Goal: Task Accomplishment & Management: Manage account settings

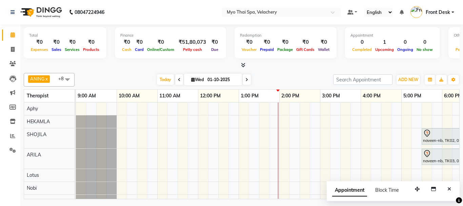
scroll to position [0, 35]
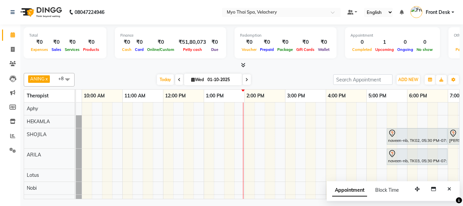
click at [250, 137] on div "naveen-nb, TK02, 05:30 PM-07:00 PM, Swedish NB 90mis [PERSON_NAME], TK01, 07:00…" at bounding box center [346, 167] width 610 height 130
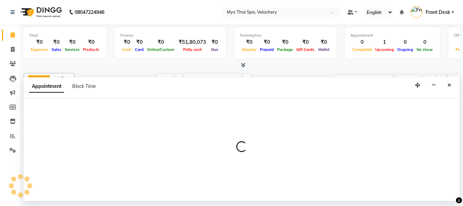
select select "37460"
select select "840"
select select "tentative"
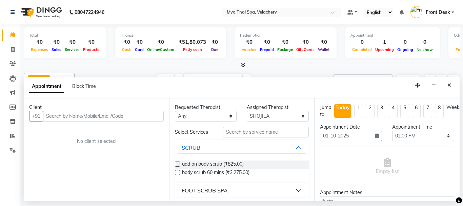
click at [51, 116] on input "text" at bounding box center [103, 116] width 121 height 11
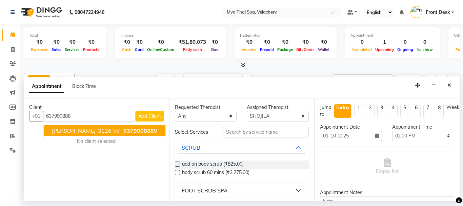
click at [71, 129] on span "[PERSON_NAME]-3126 vel" at bounding box center [86, 130] width 69 height 7
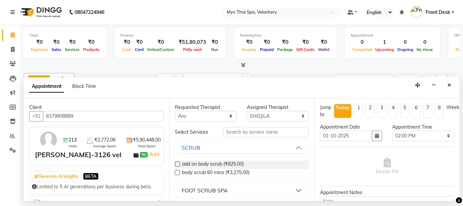
type input "6379908889"
click at [236, 132] on input "text" at bounding box center [266, 132] width 86 height 11
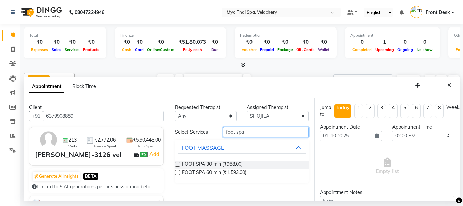
type input "foot spa"
click at [177, 171] on label at bounding box center [177, 172] width 5 height 5
click at [177, 171] on input "checkbox" at bounding box center [177, 173] width 4 height 4
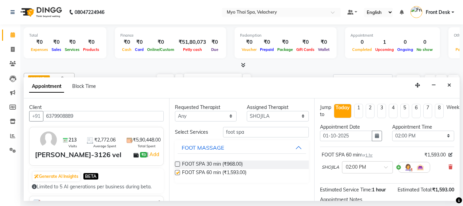
checkbox input "false"
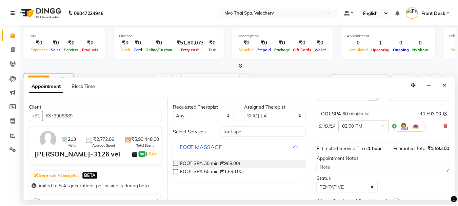
scroll to position [81, 0]
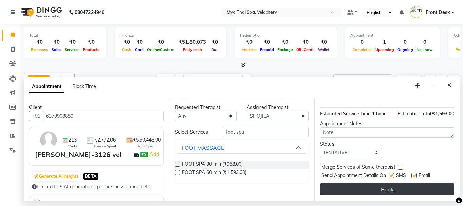
click at [371, 183] on button "Book" at bounding box center [387, 189] width 134 height 12
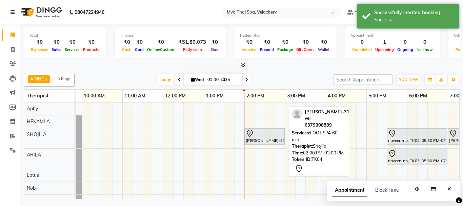
click at [263, 138] on div "[PERSON_NAME]-3126 vel, TK04, 02:00 PM-03:00 PM, FOOT SPA 60 min" at bounding box center [264, 136] width 39 height 14
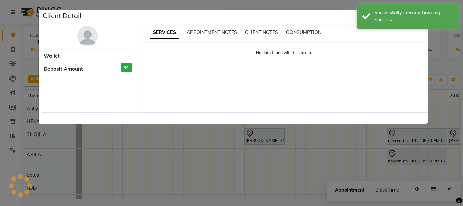
select select "7"
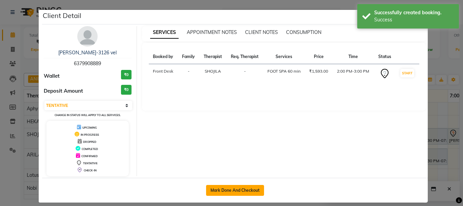
click at [228, 188] on button "Mark Done And Checkout" at bounding box center [235, 190] width 58 height 11
select select "service"
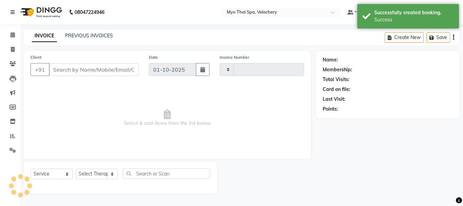
type input "1806"
select select "5554"
type input "6379908889"
select select "37460"
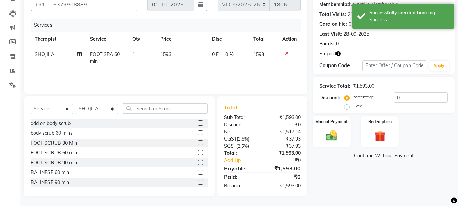
scroll to position [66, 0]
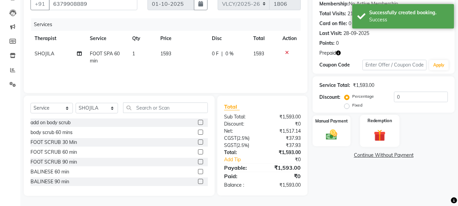
click at [380, 126] on div "Redemption" at bounding box center [380, 131] width 40 height 32
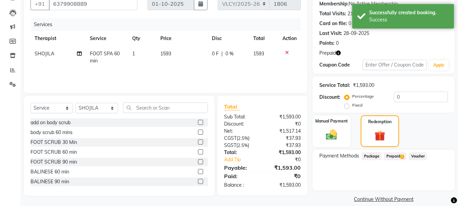
click at [392, 155] on span "Prepaid 2" at bounding box center [395, 156] width 22 height 8
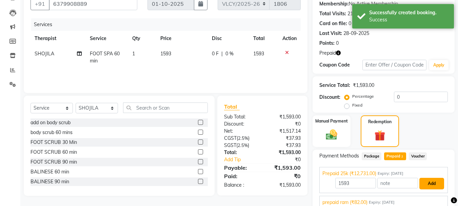
click at [433, 182] on button "Add" at bounding box center [431, 184] width 25 height 12
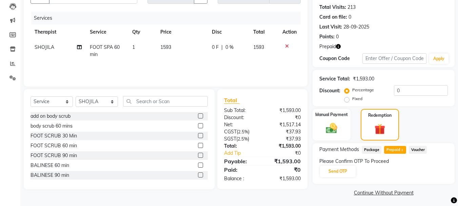
scroll to position [74, 0]
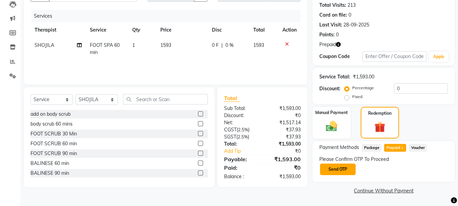
click at [332, 166] on button "Send OTP" at bounding box center [338, 169] width 36 height 12
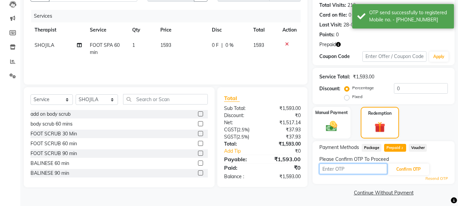
click at [330, 167] on input "text" at bounding box center [353, 168] width 68 height 11
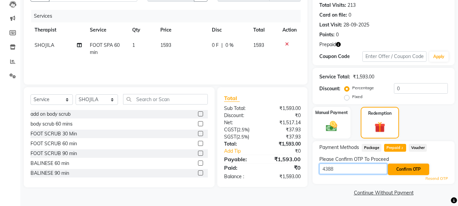
type input "4388"
click at [397, 165] on button "Confirm OTP" at bounding box center [408, 169] width 41 height 12
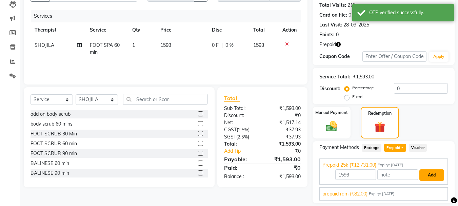
click at [426, 175] on button "Add" at bounding box center [431, 175] width 25 height 12
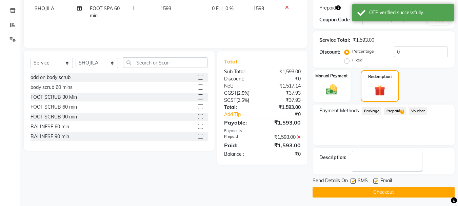
scroll to position [113, 0]
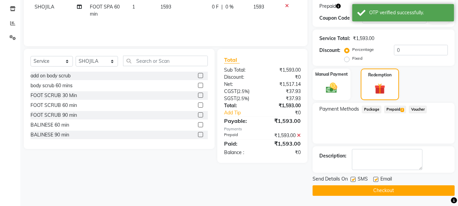
click at [376, 191] on button "Checkout" at bounding box center [383, 190] width 142 height 11
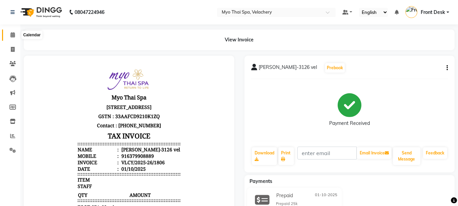
click at [13, 34] on icon at bounding box center [13, 34] width 4 height 5
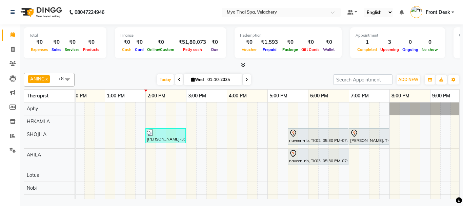
scroll to position [0, 149]
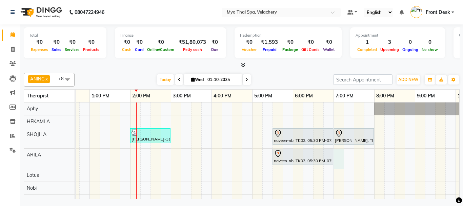
click at [339, 160] on div "[PERSON_NAME]-3126 vel, TK04, 02:00 PM-03:00 PM, FOOT SPA 60 min naveen-nb, TK0…" at bounding box center [232, 167] width 610 height 130
select select "37462"
select select "1140"
select select "tentative"
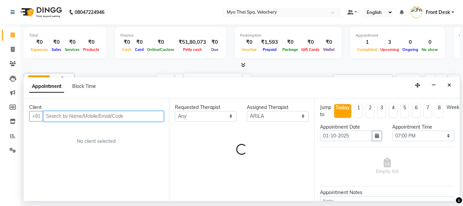
click at [57, 113] on input "text" at bounding box center [103, 116] width 121 height 11
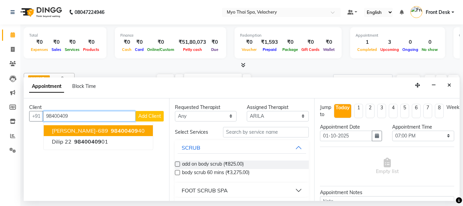
click at [87, 130] on span "[PERSON_NAME]-689" at bounding box center [80, 130] width 56 height 7
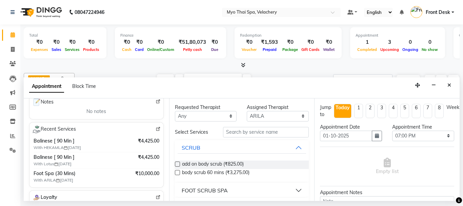
scroll to position [102, 0]
type input "9840040940"
click at [233, 133] on input "text" at bounding box center [266, 132] width 86 height 11
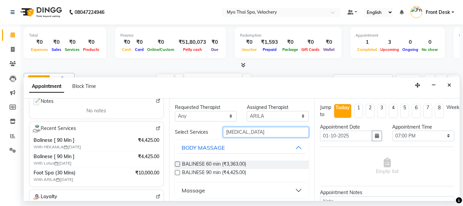
type input "[MEDICAL_DATA]"
click at [177, 172] on label at bounding box center [177, 172] width 5 height 5
click at [177, 172] on input "checkbox" at bounding box center [177, 173] width 4 height 4
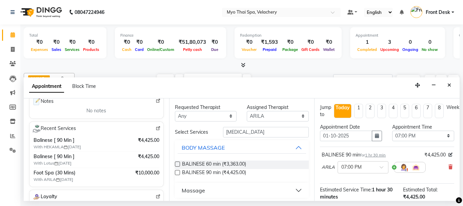
click at [177, 172] on label at bounding box center [177, 172] width 5 height 5
click at [177, 172] on input "checkbox" at bounding box center [177, 173] width 4 height 4
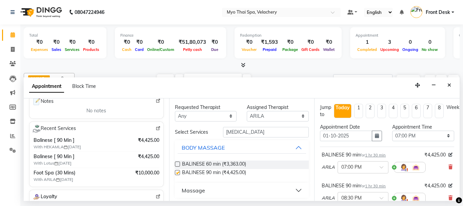
checkbox input "false"
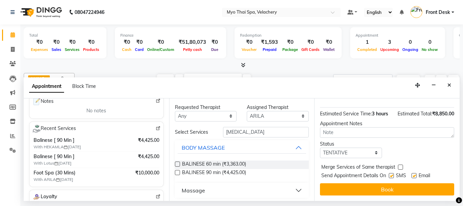
scroll to position [119, 0]
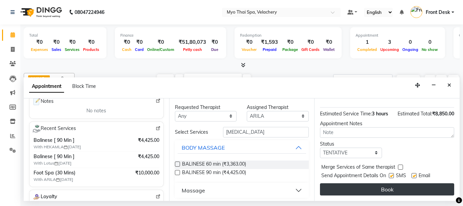
click at [370, 184] on button "Book" at bounding box center [387, 189] width 134 height 12
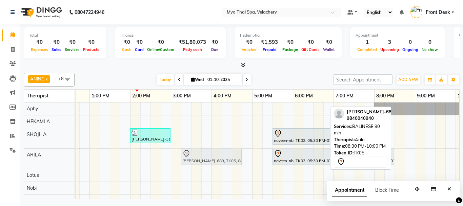
drag, startPoint x: 413, startPoint y: 157, endPoint x: 201, endPoint y: 153, distance: 212.6
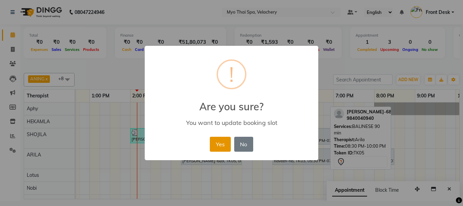
click at [212, 146] on button "Yes" at bounding box center [220, 144] width 21 height 15
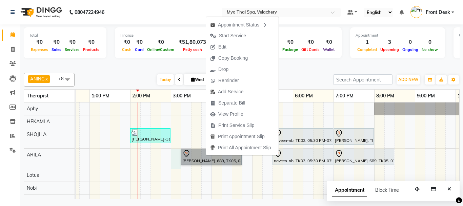
click at [179, 155] on div "[PERSON_NAME]-3126 vel, TK04, 02:00 PM-03:00 PM, FOOT SPA 60 min naveen-nb, TK0…" at bounding box center [232, 167] width 610 height 130
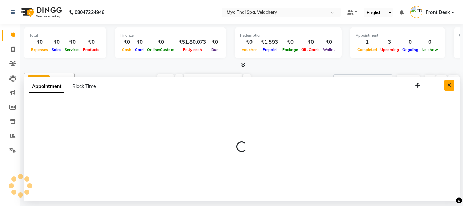
select select "37462"
select select "900"
select select "tentative"
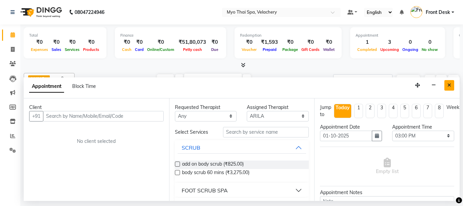
click at [445, 87] on button "Close" at bounding box center [449, 85] width 10 height 11
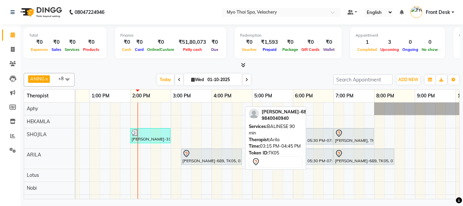
click at [199, 158] on div "[PERSON_NAME]-689, TK05, 03:15 PM-04:45 PM, BALINESE 90 min" at bounding box center [211, 156] width 59 height 14
